Goal: Find specific page/section: Find specific page/section

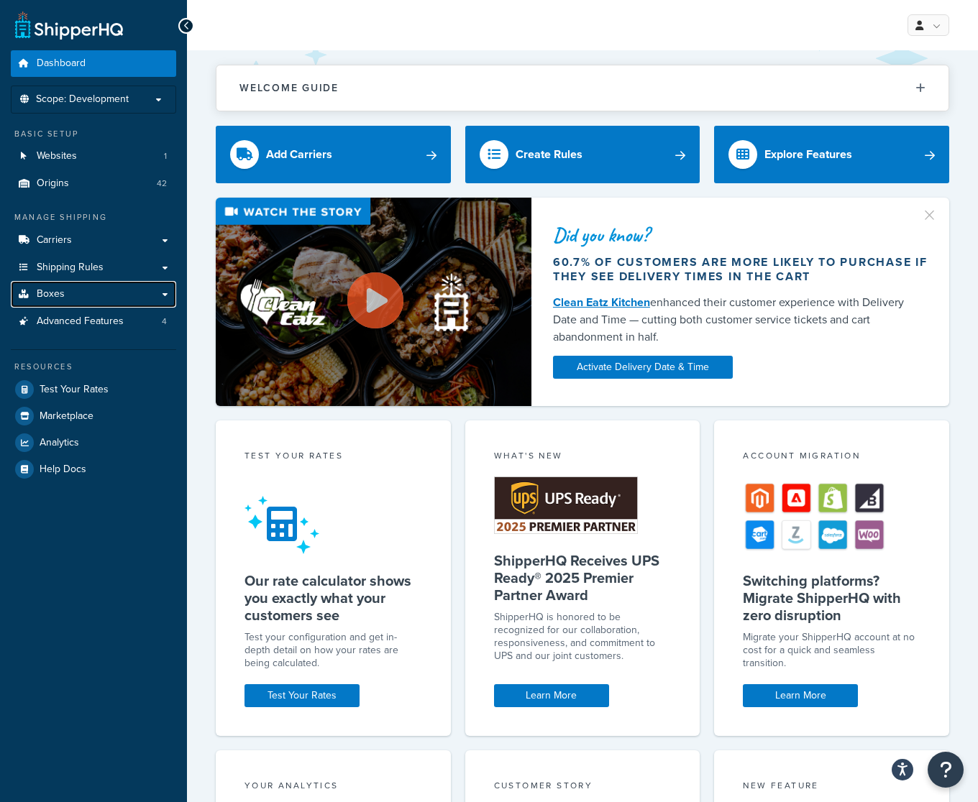
click at [62, 288] on span "Boxes" at bounding box center [51, 294] width 28 height 12
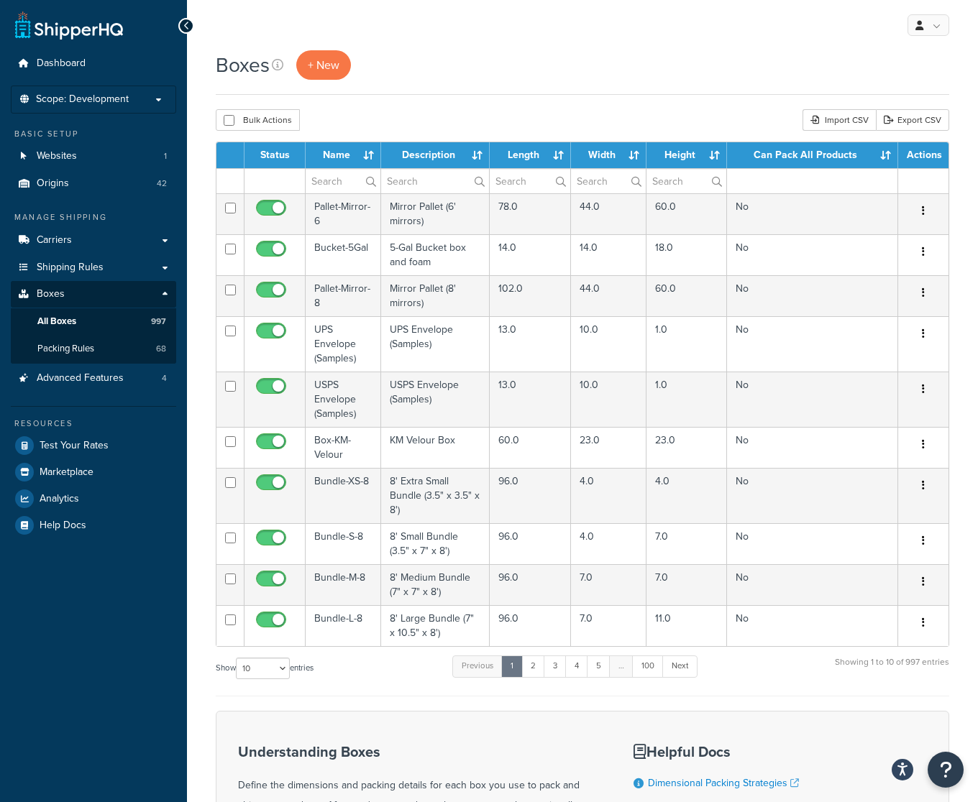
click at [348, 154] on th "Name" at bounding box center [343, 155] width 75 height 26
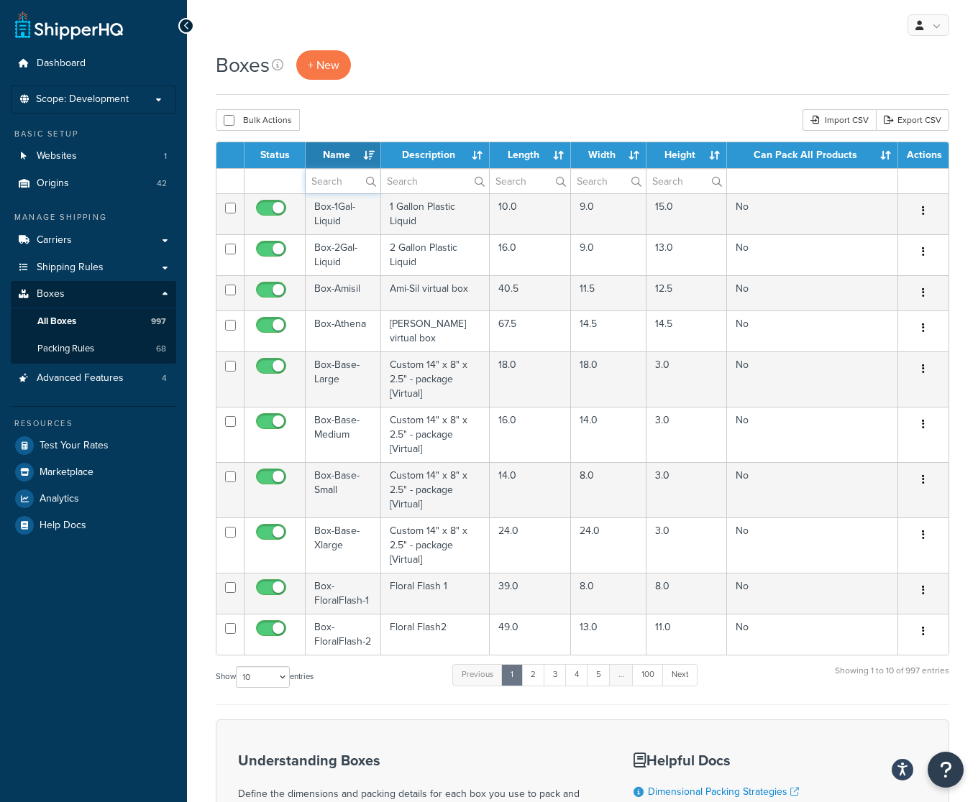
click at [334, 173] on input "text" at bounding box center [343, 181] width 75 height 24
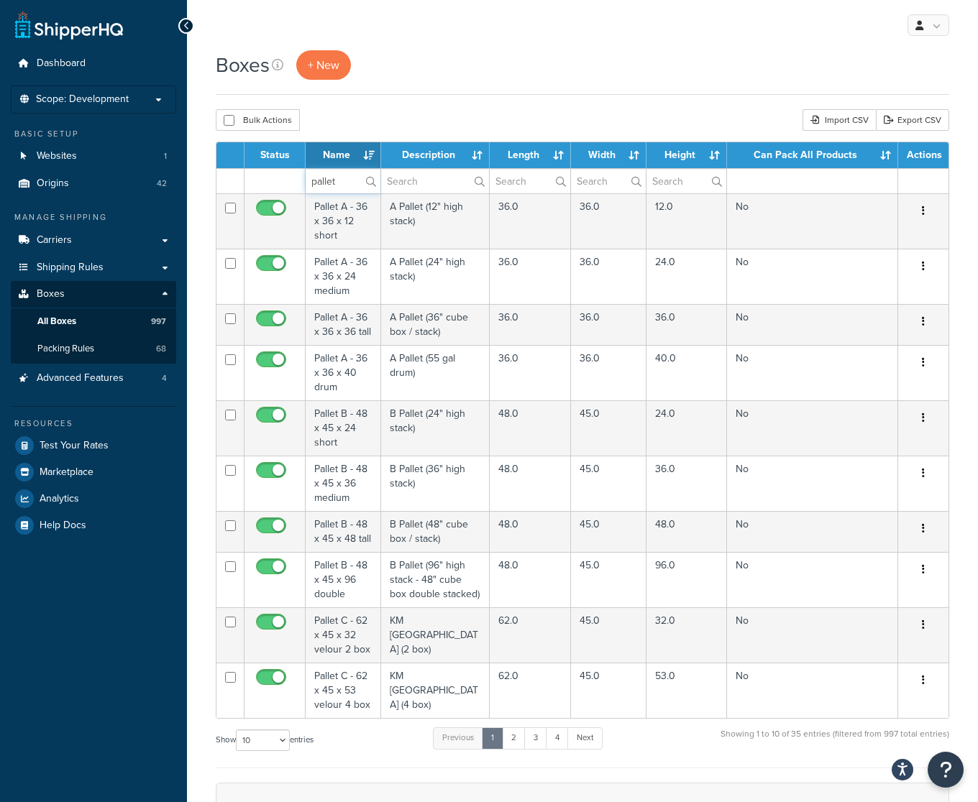
type input "pallet"
click at [436, 472] on td "B Pallet (36" high stack)" at bounding box center [435, 483] width 109 height 55
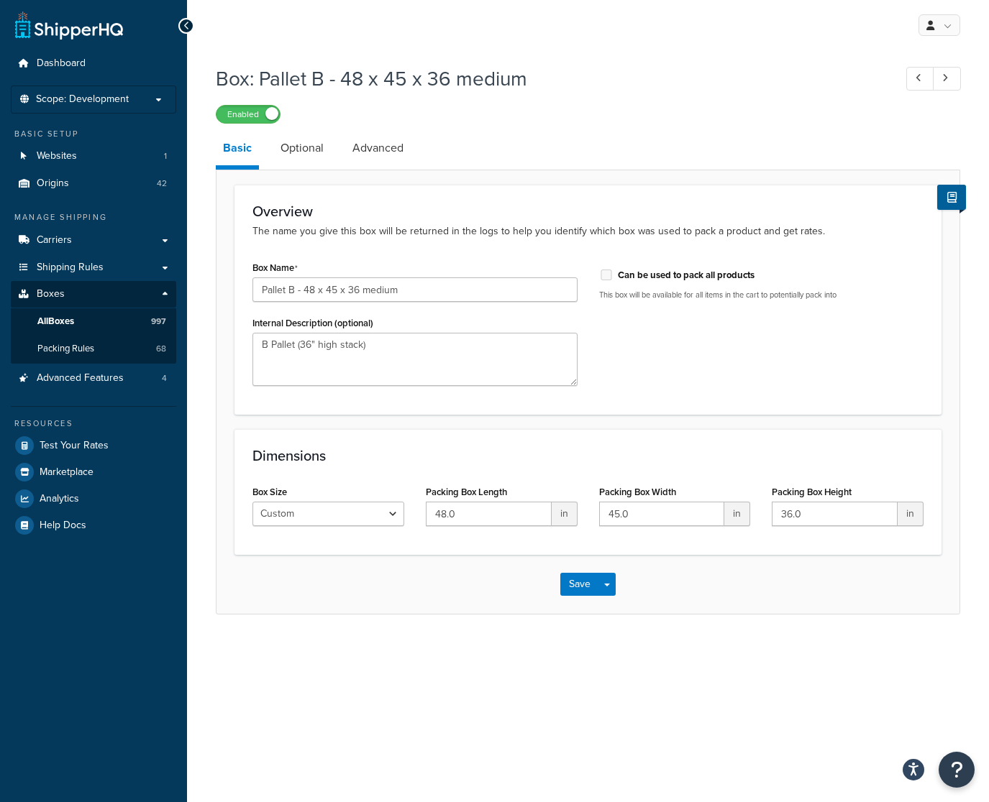
click at [295, 150] on link "Optional" at bounding box center [302, 148] width 58 height 35
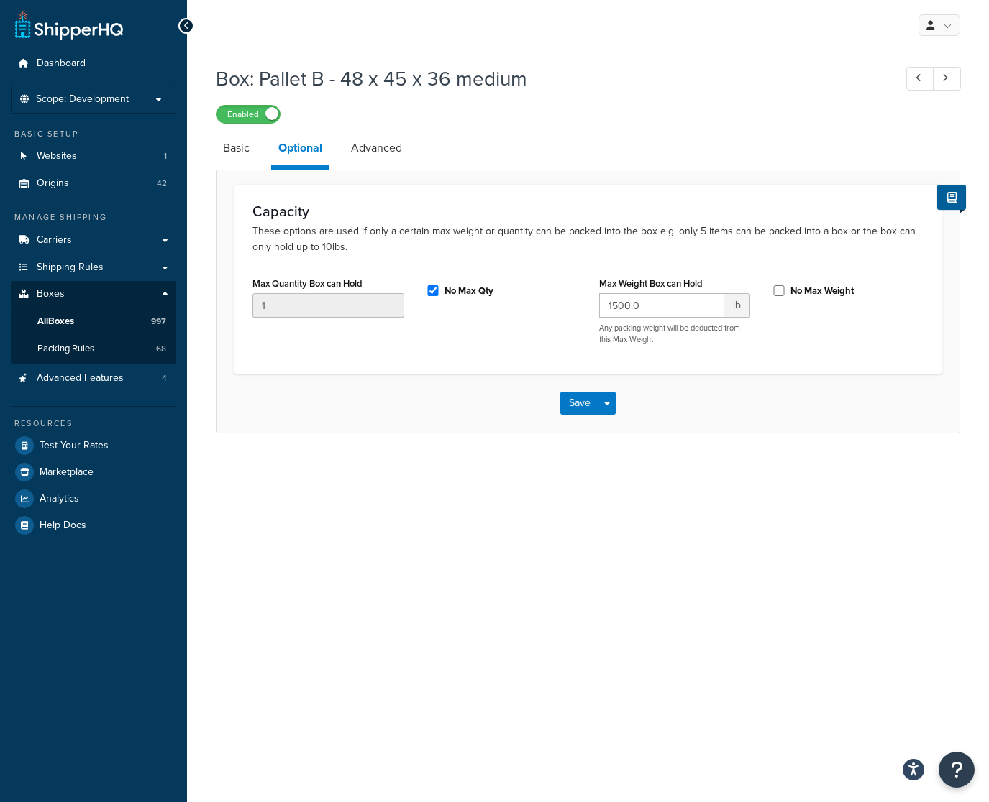
click at [365, 142] on link "Advanced" at bounding box center [376, 148] width 65 height 35
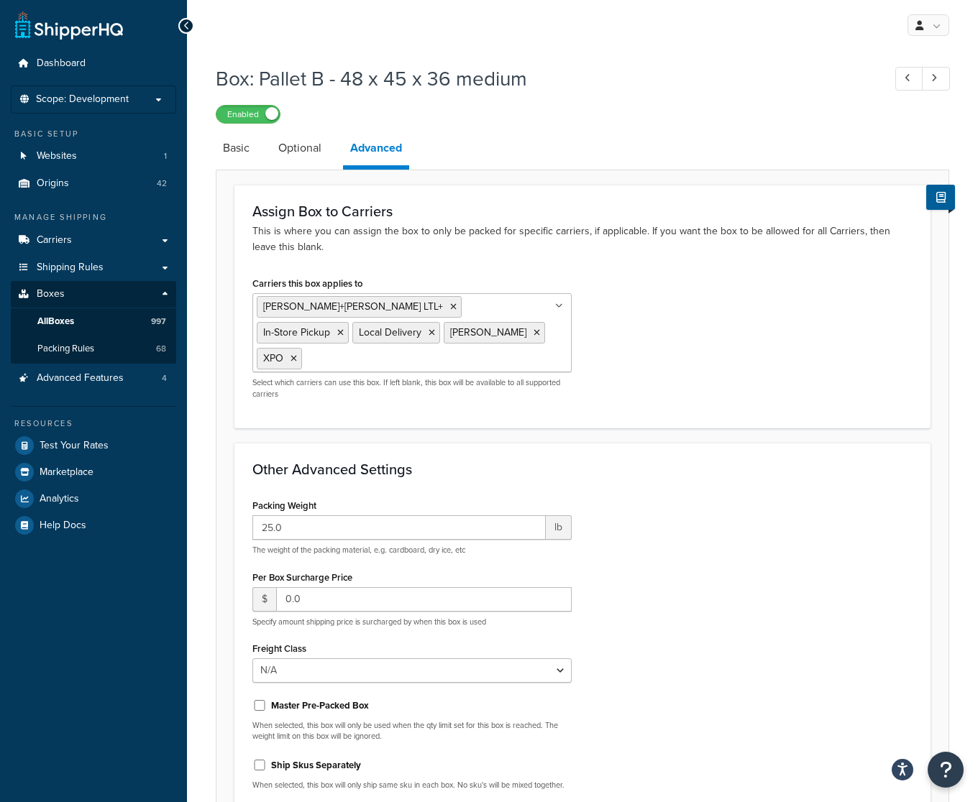
click at [241, 152] on link "Basic" at bounding box center [236, 148] width 41 height 35
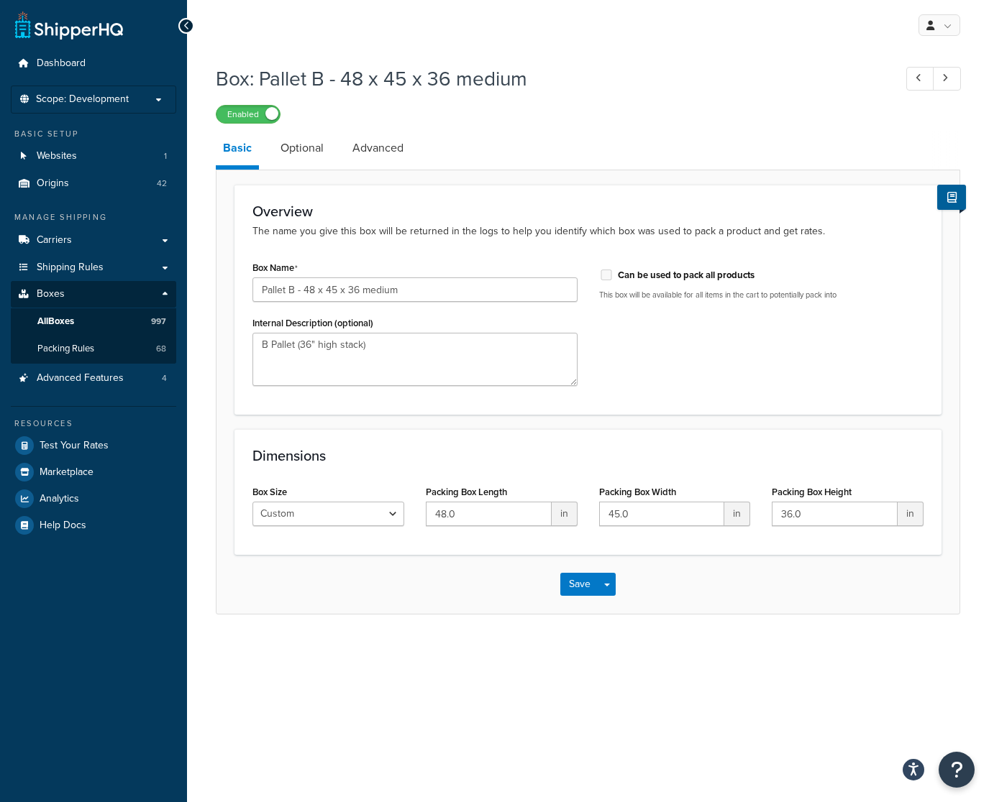
click at [299, 145] on link "Optional" at bounding box center [302, 148] width 58 height 35
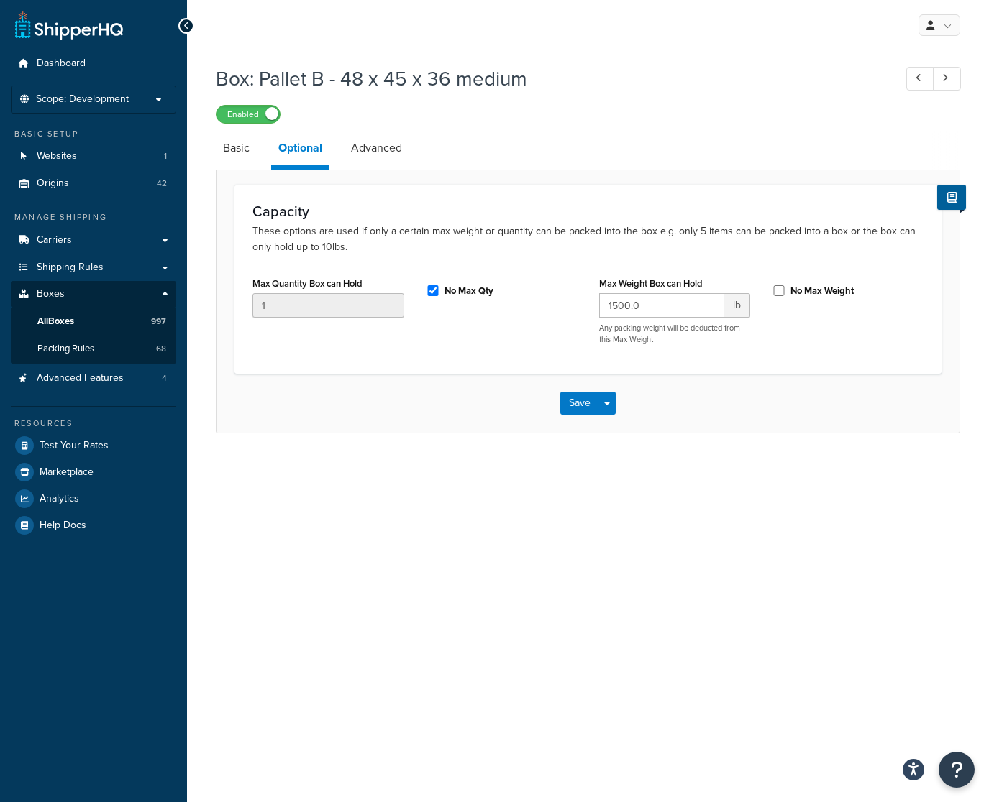
click at [247, 146] on link "Basic" at bounding box center [236, 148] width 41 height 35
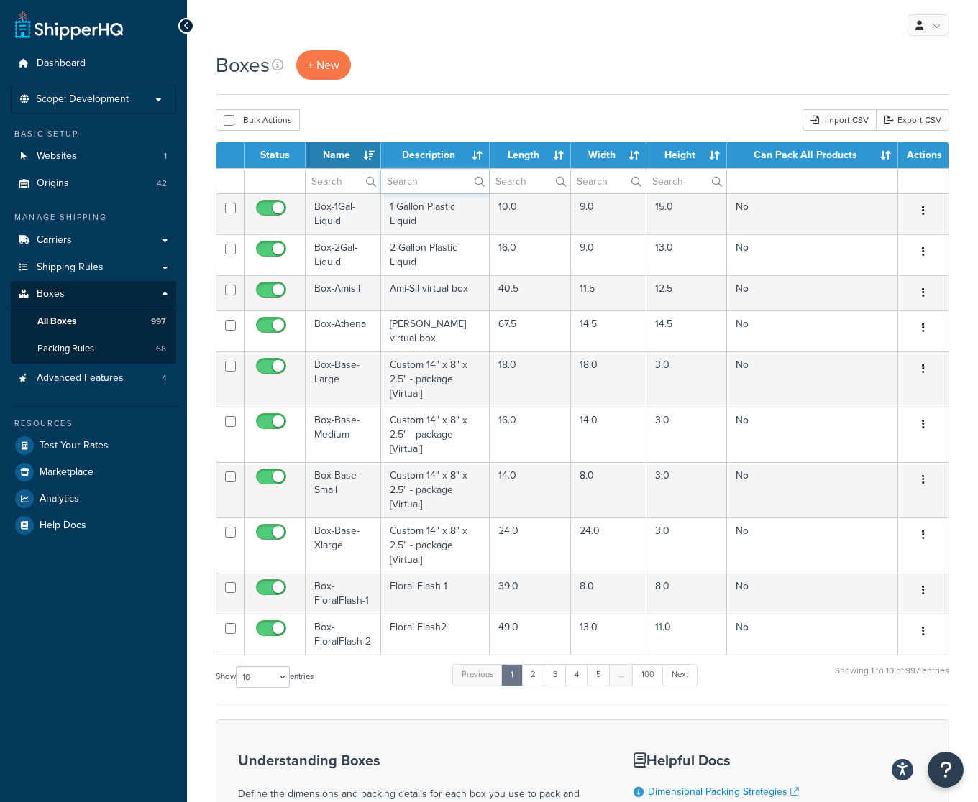
drag, startPoint x: 398, startPoint y: 177, endPoint x: 413, endPoint y: 177, distance: 14.4
click at [398, 177] on input "text" at bounding box center [435, 181] width 108 height 24
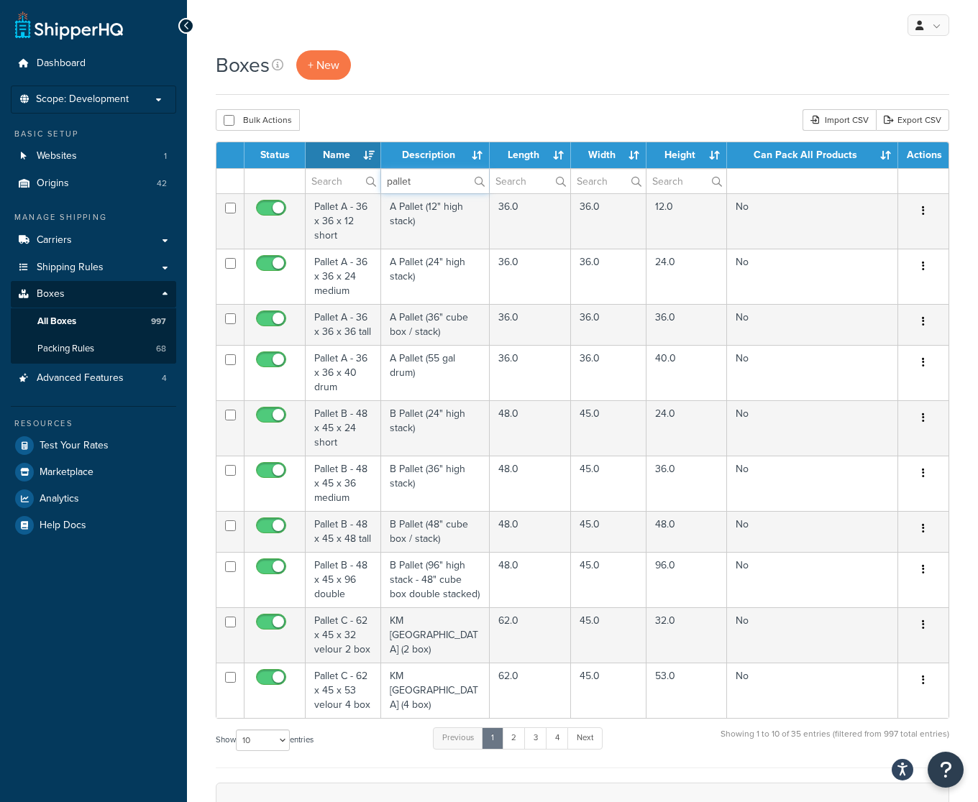
type input "pallet"
click at [446, 528] on td "B Pallet (48" cube box / stack)" at bounding box center [435, 531] width 109 height 41
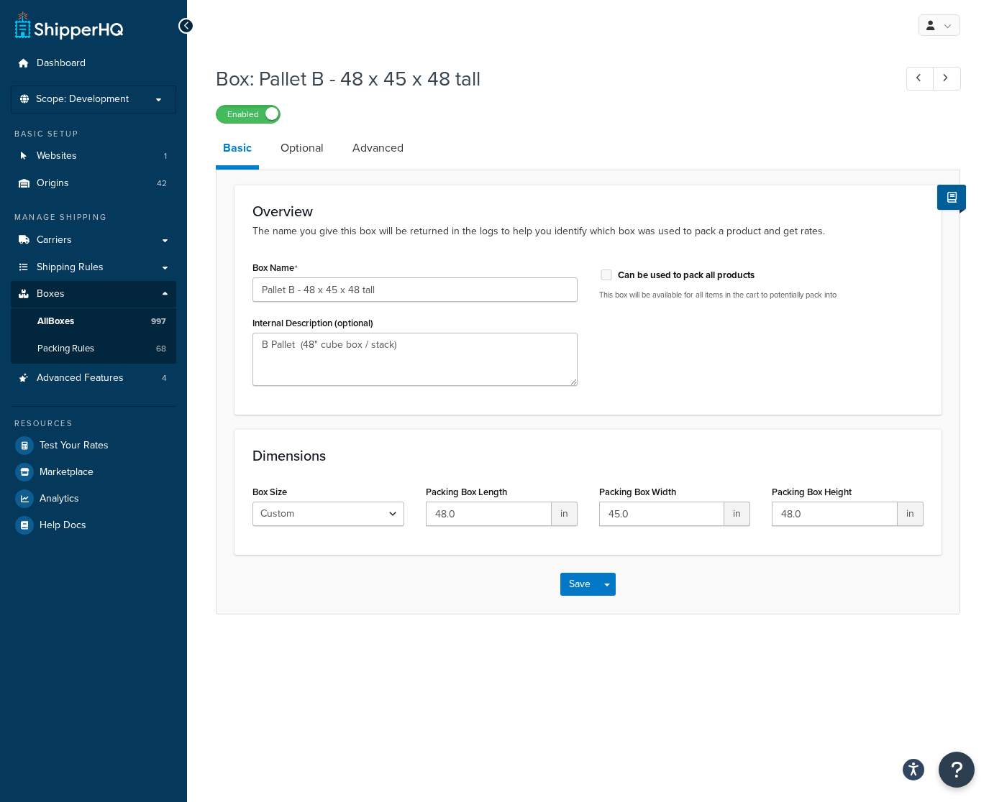
click at [380, 141] on link "Advanced" at bounding box center [377, 148] width 65 height 35
